Goal: Task Accomplishment & Management: Complete application form

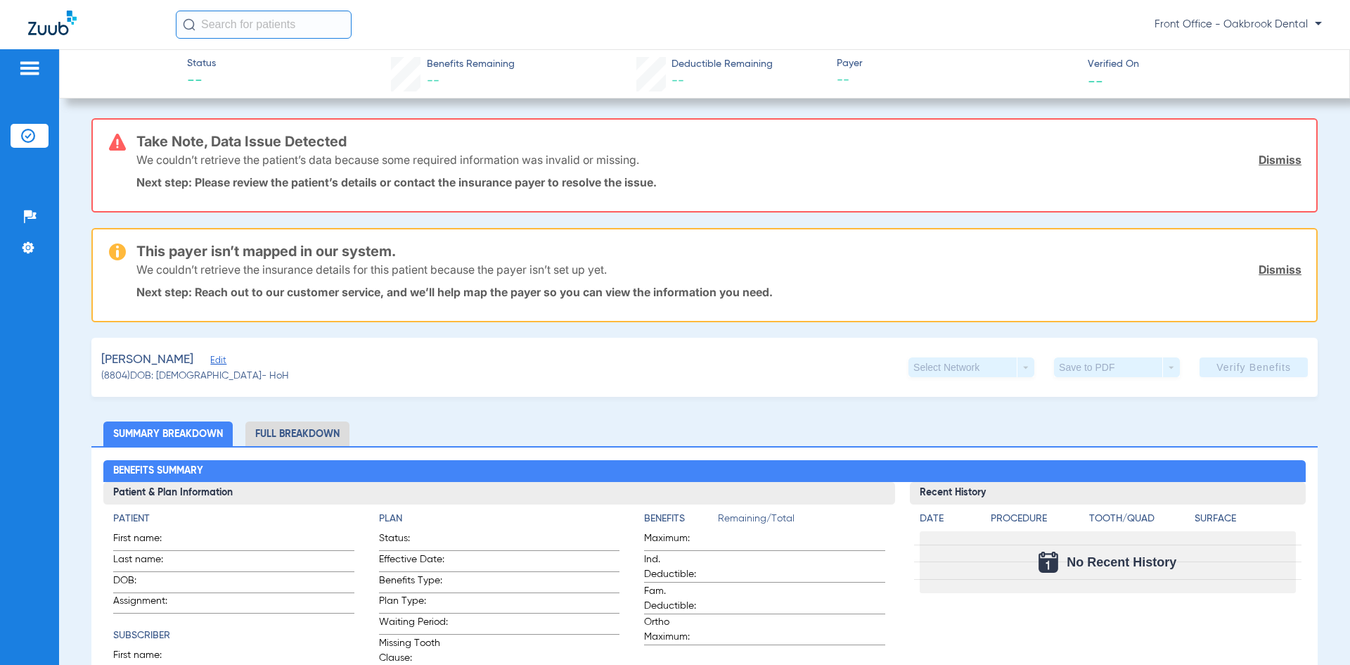
click at [1259, 269] on link "Dismiss" at bounding box center [1280, 269] width 43 height 14
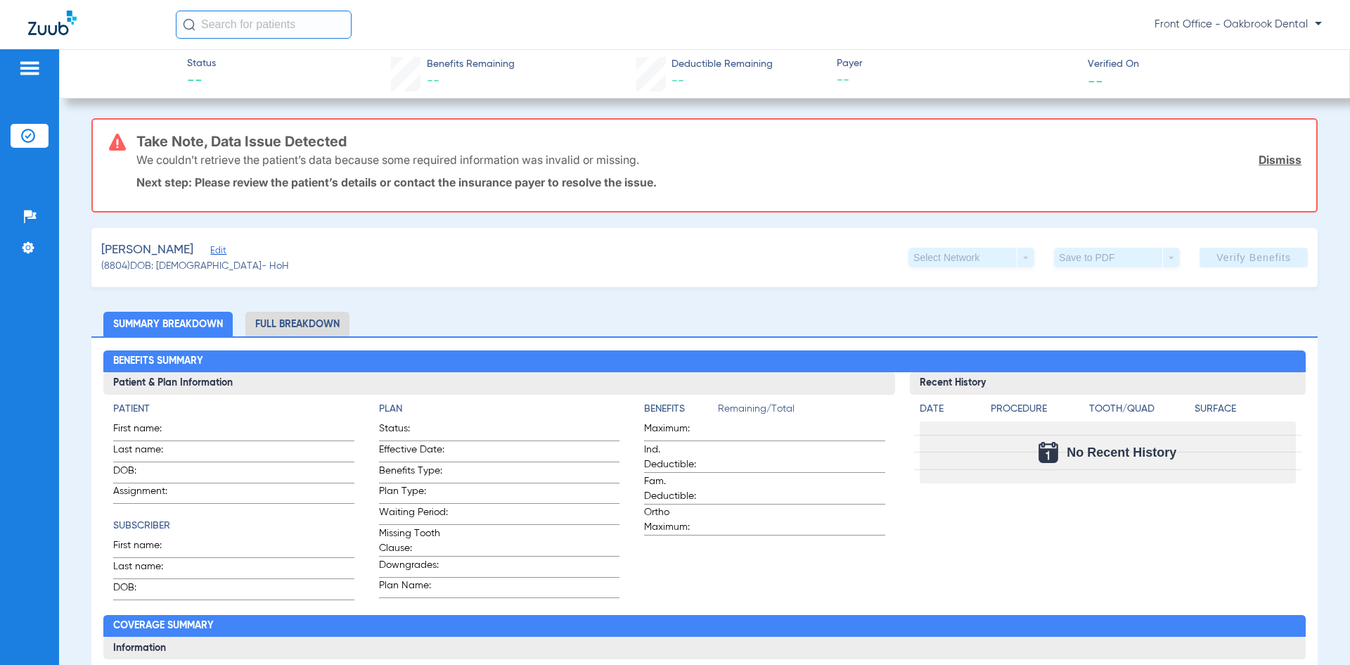
click at [1259, 159] on link "Dismiss" at bounding box center [1280, 160] width 43 height 14
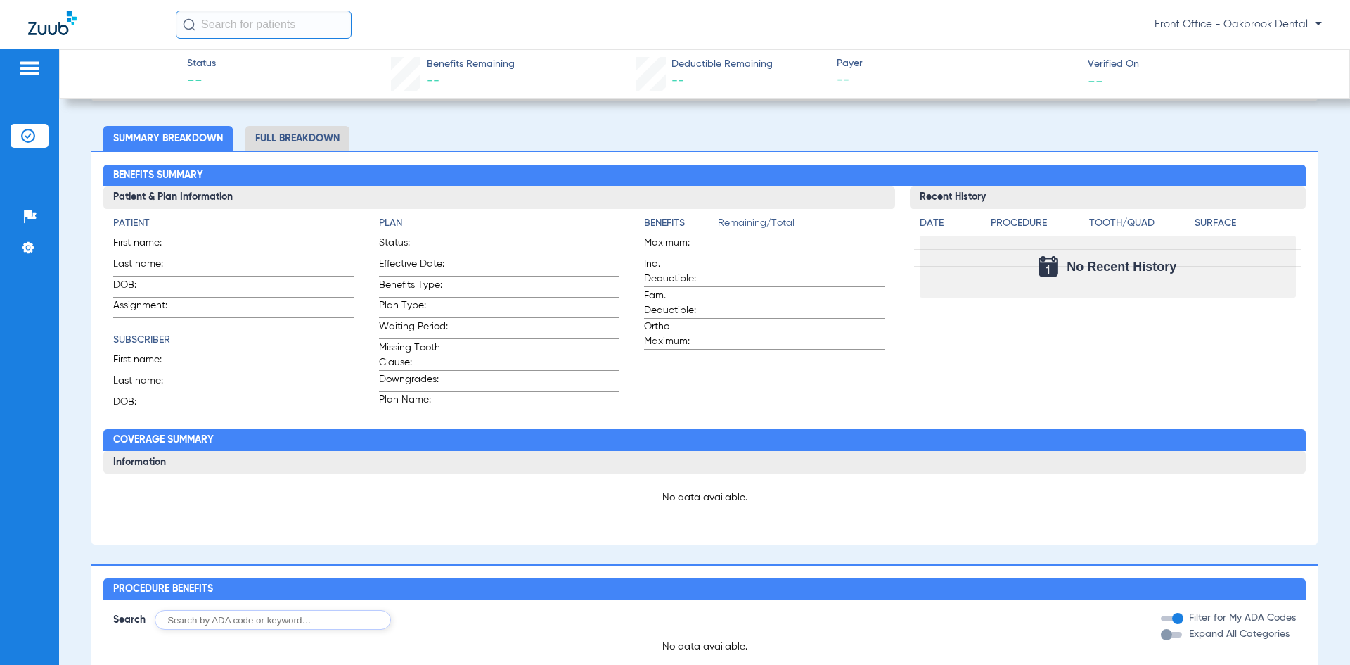
scroll to position [70, 0]
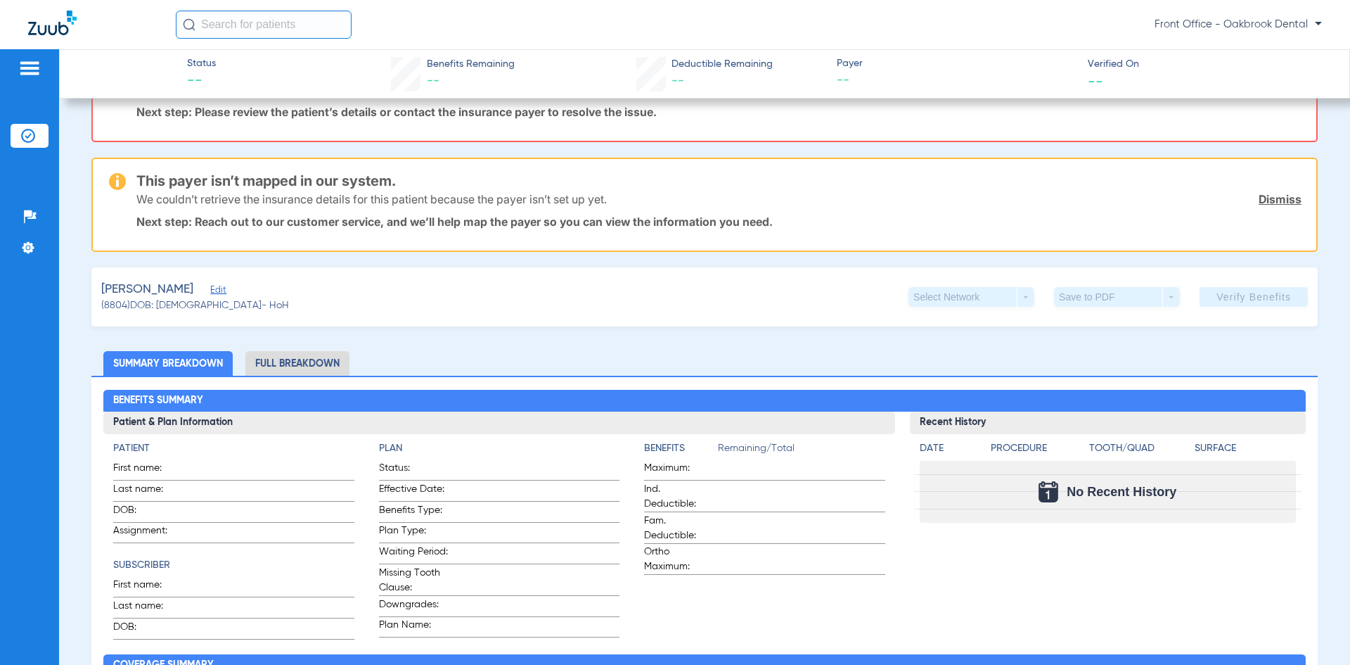
click at [223, 290] on span "Edit" at bounding box center [216, 291] width 13 height 13
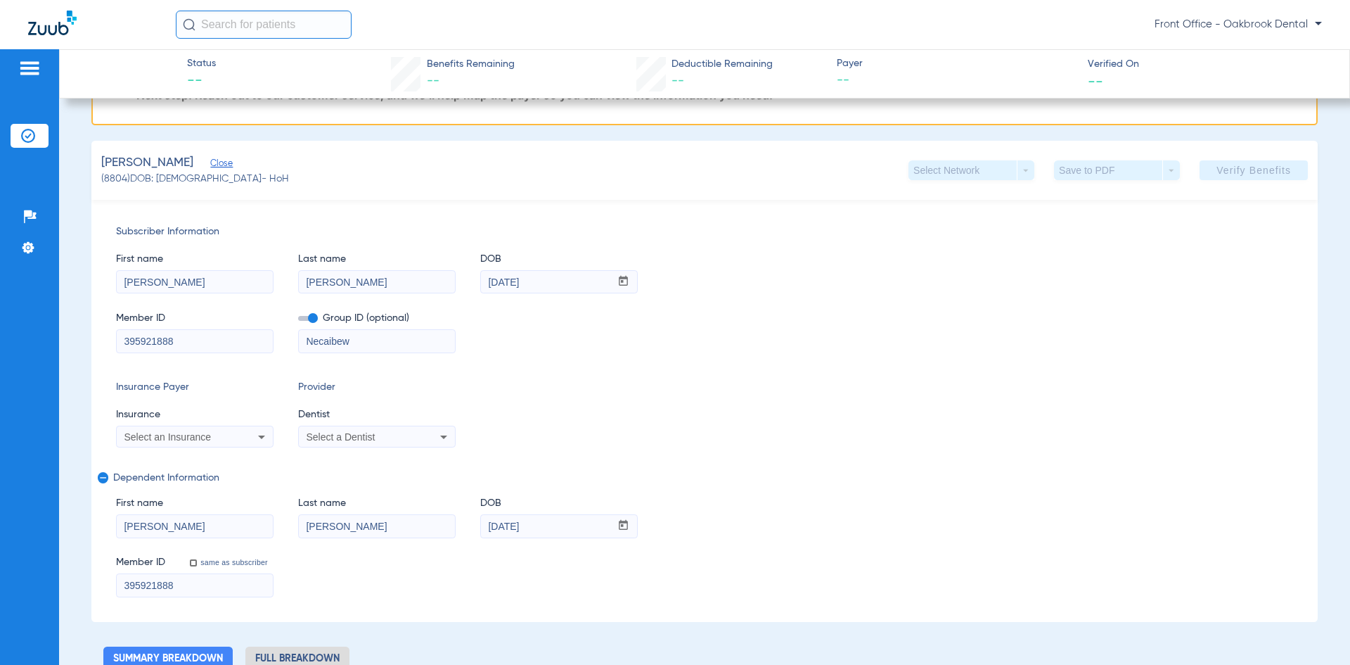
scroll to position [281, 0]
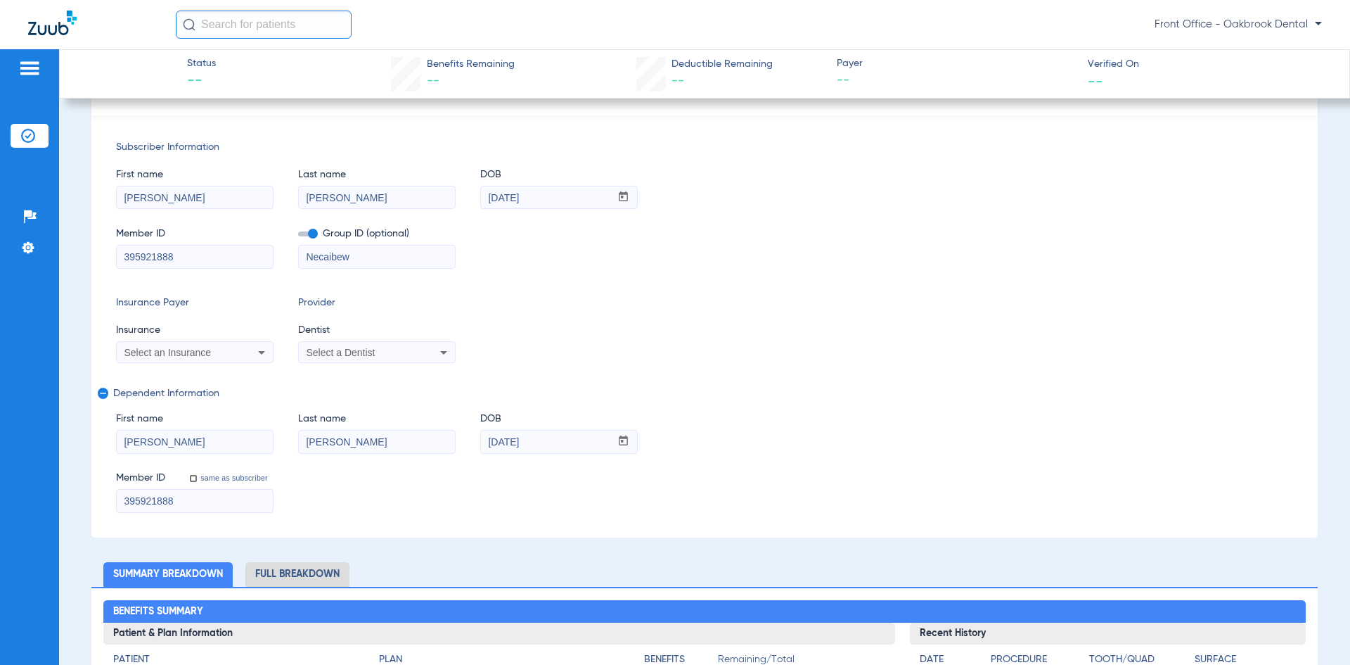
click at [266, 352] on icon at bounding box center [261, 352] width 17 height 17
type input "guardian"
click at [293, 408] on mat-option "Guardian Life Insurance Co. Of America" at bounding box center [235, 401] width 236 height 23
click at [368, 354] on span "Select a Dentist" at bounding box center [340, 352] width 69 height 11
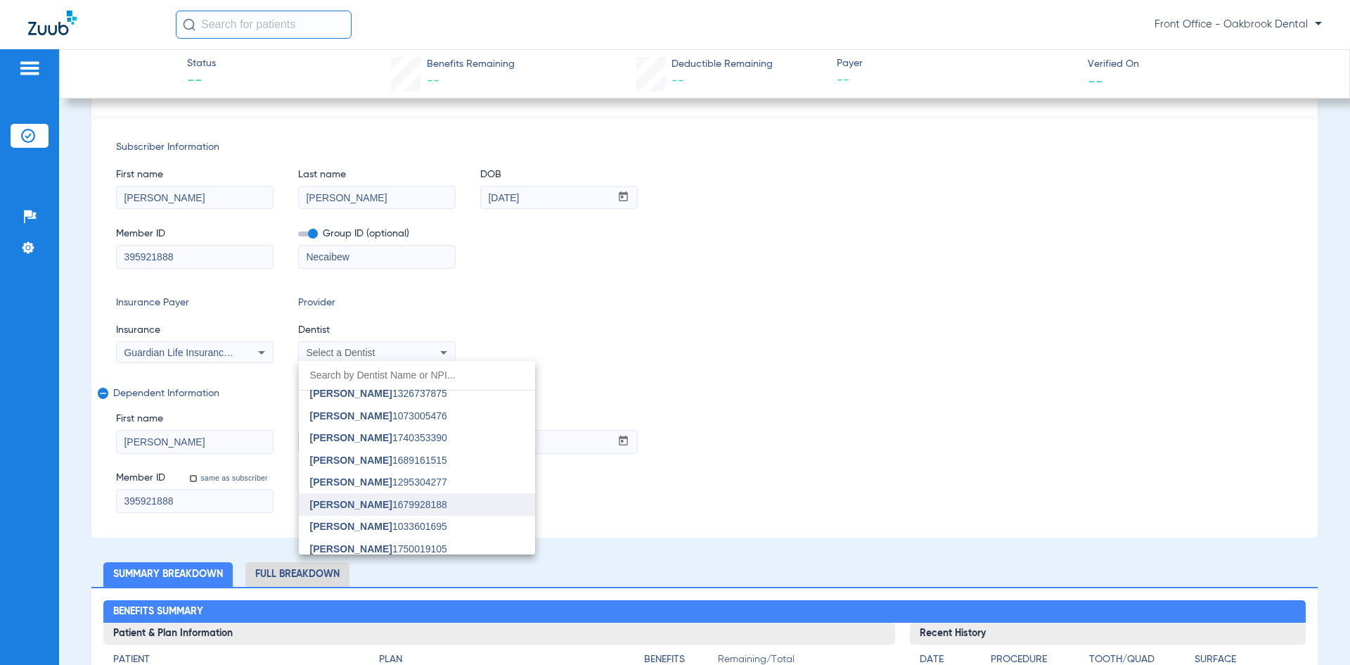
scroll to position [168, 0]
click at [366, 501] on span "Reema Patel" at bounding box center [351, 498] width 82 height 11
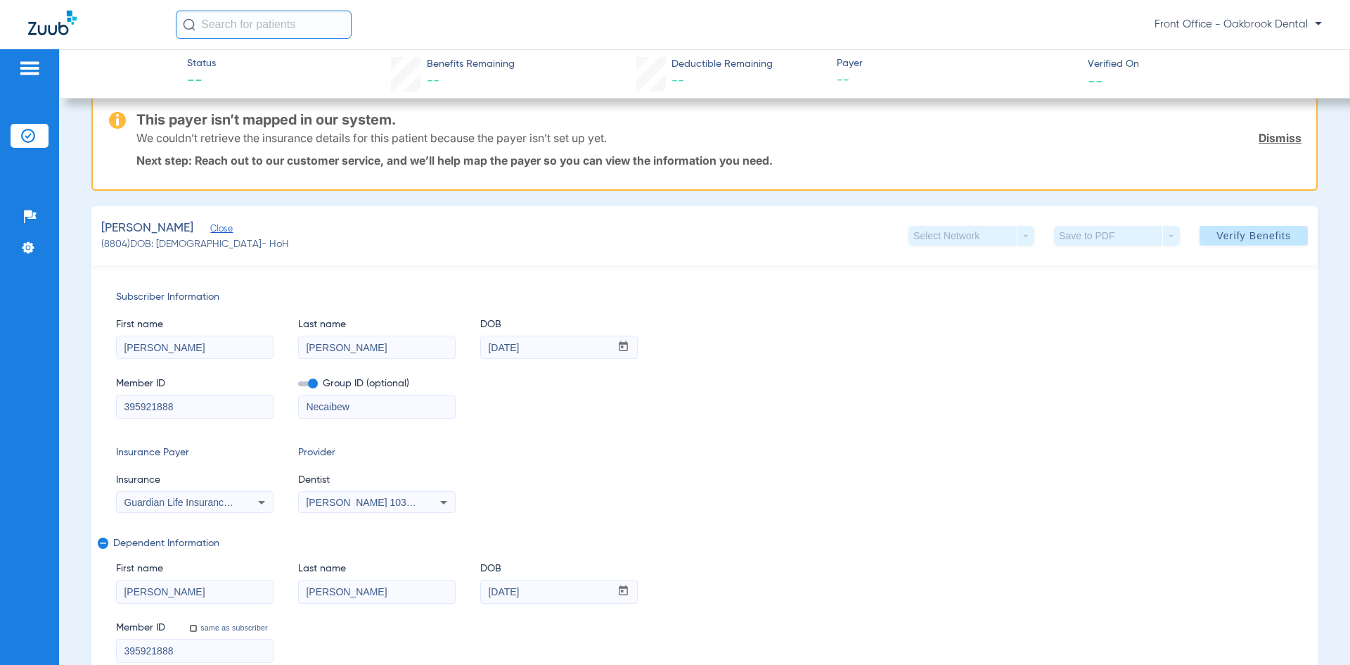
scroll to position [0, 0]
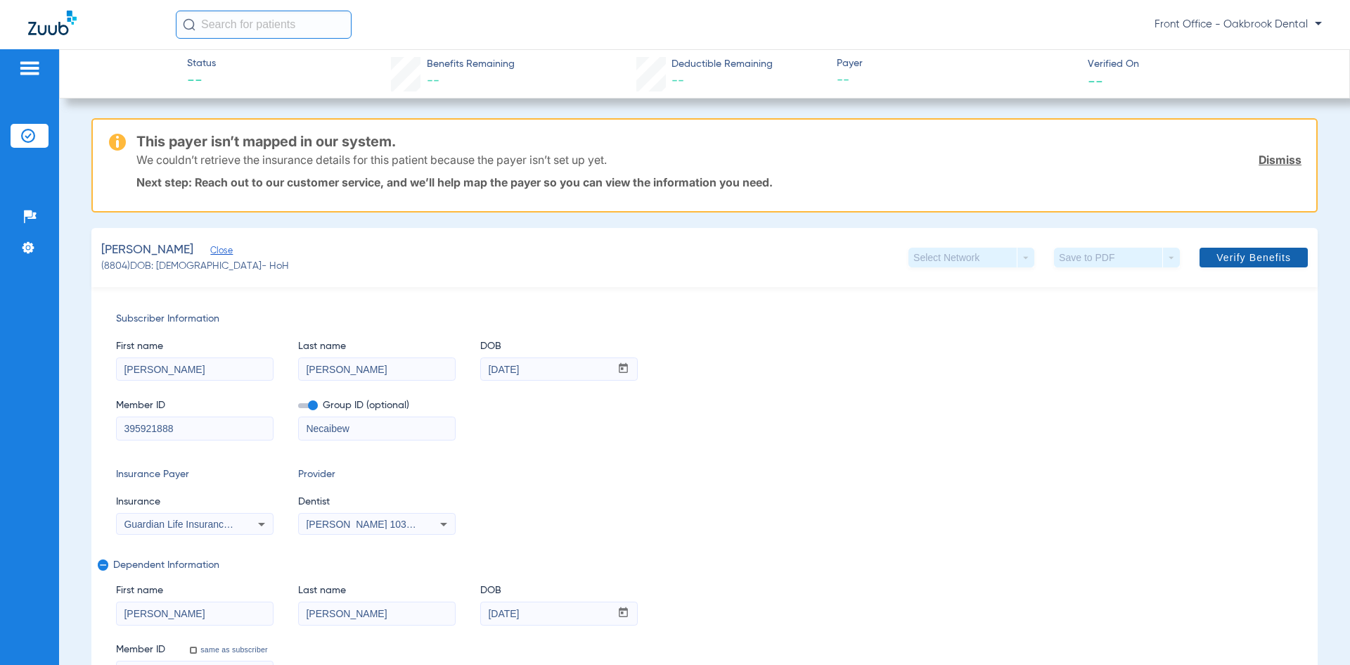
click at [1260, 260] on span "Verify Benefits" at bounding box center [1254, 257] width 75 height 11
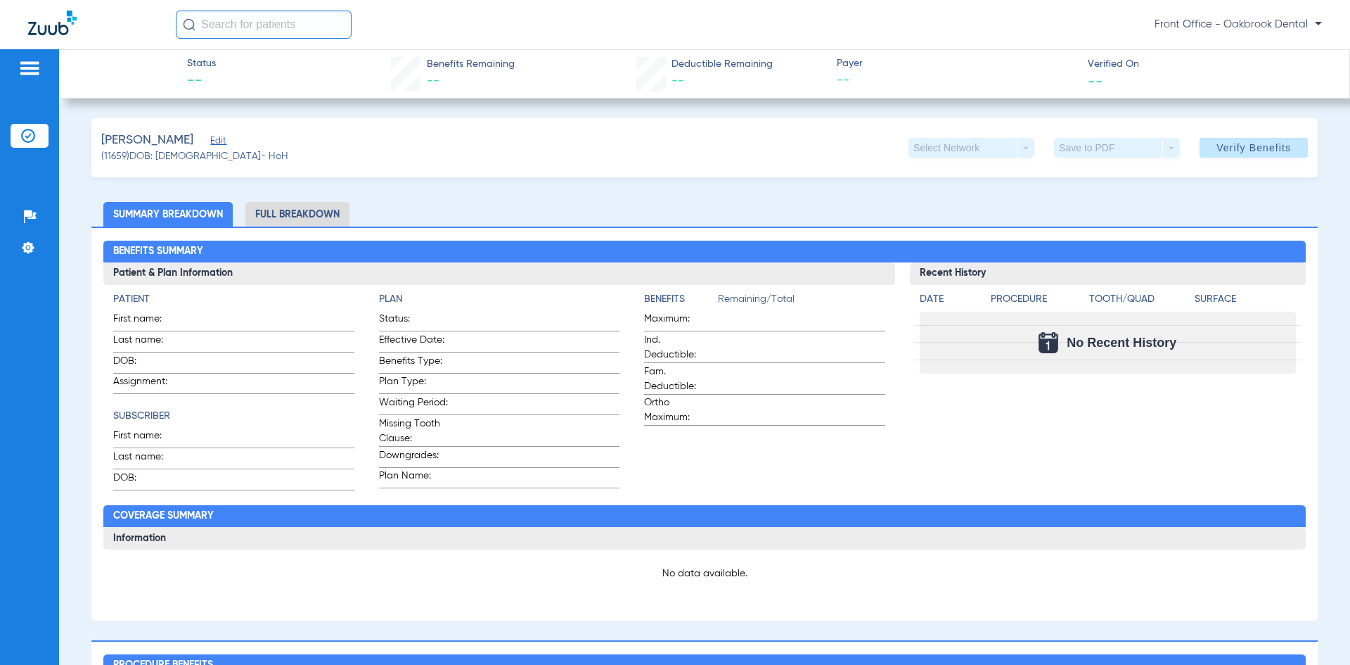
click at [210, 143] on span "Edit" at bounding box center [216, 142] width 13 height 13
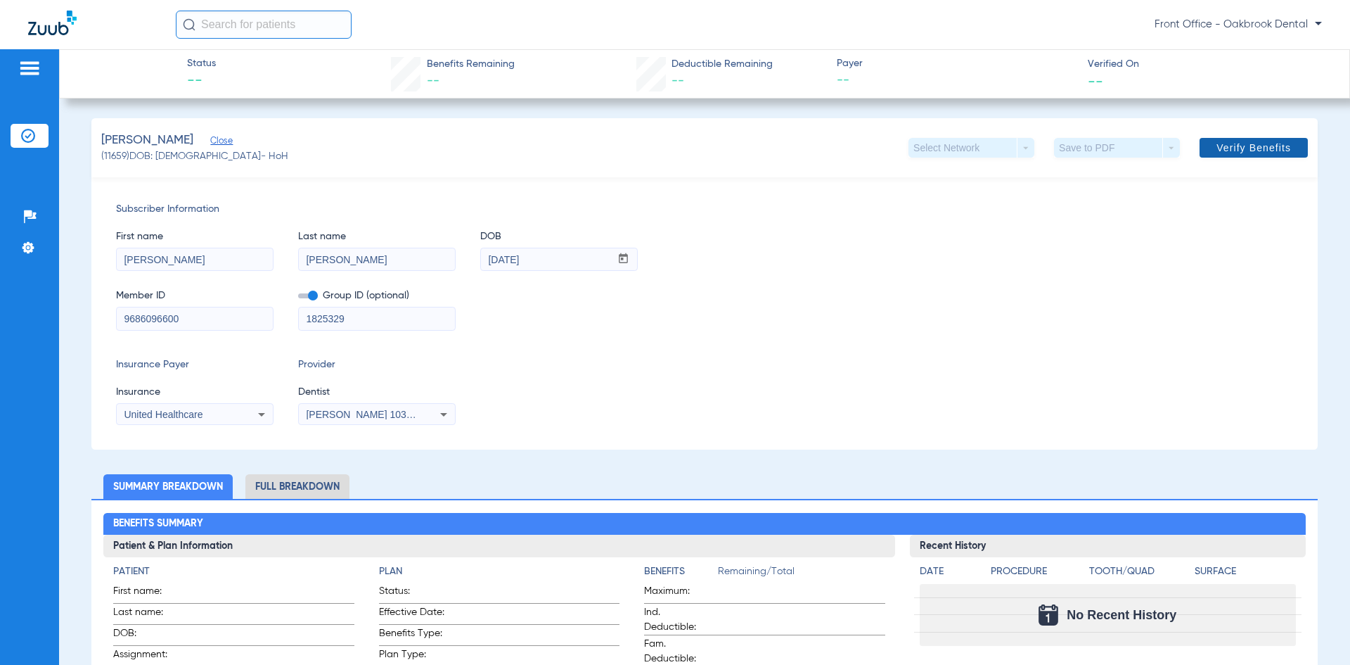
click at [1217, 153] on span "Verify Benefits" at bounding box center [1254, 147] width 75 height 11
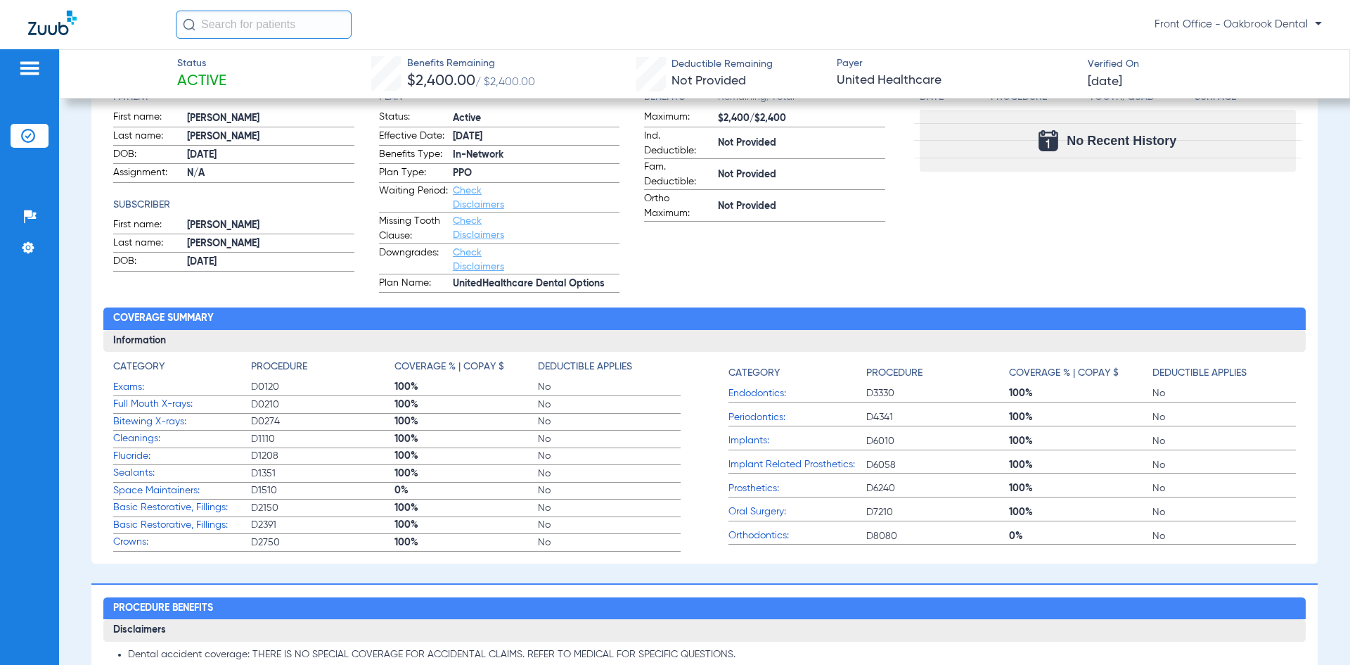
scroll to position [492, 0]
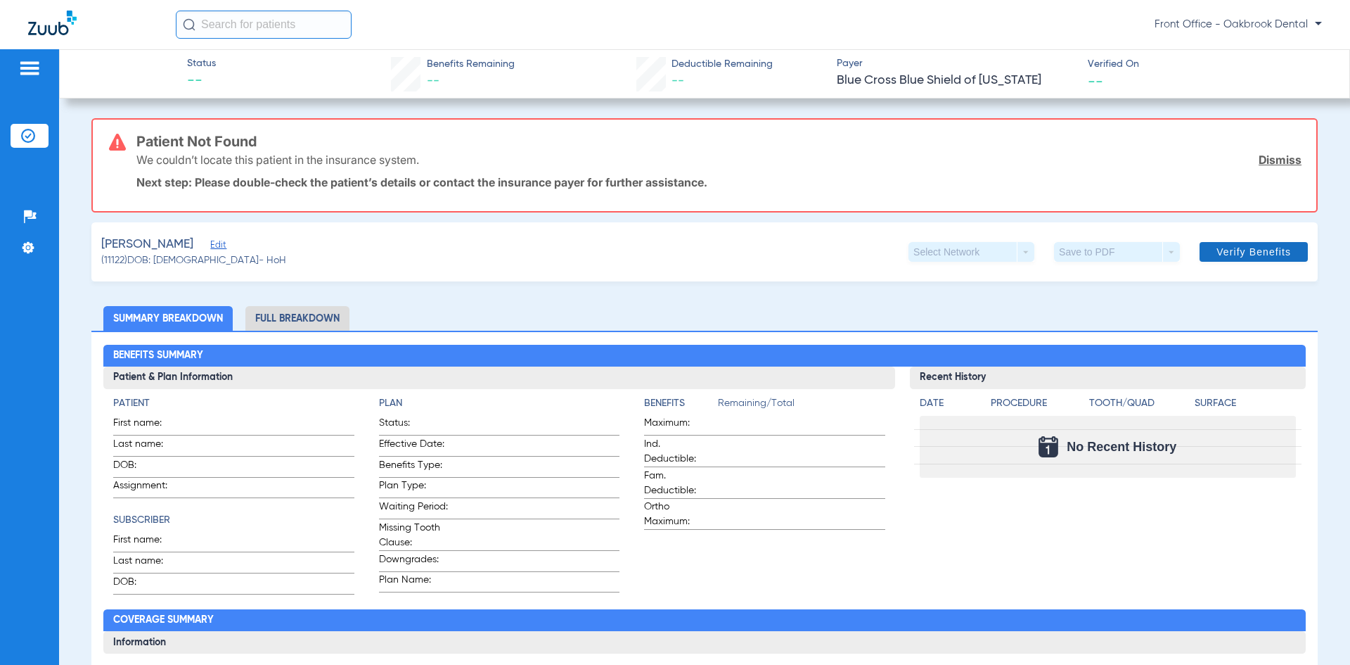
drag, startPoint x: 1274, startPoint y: 163, endPoint x: 1267, endPoint y: 163, distance: 7.7
click at [1274, 163] on link "Dismiss" at bounding box center [1280, 160] width 43 height 14
